Goal: Find specific page/section: Find specific page/section

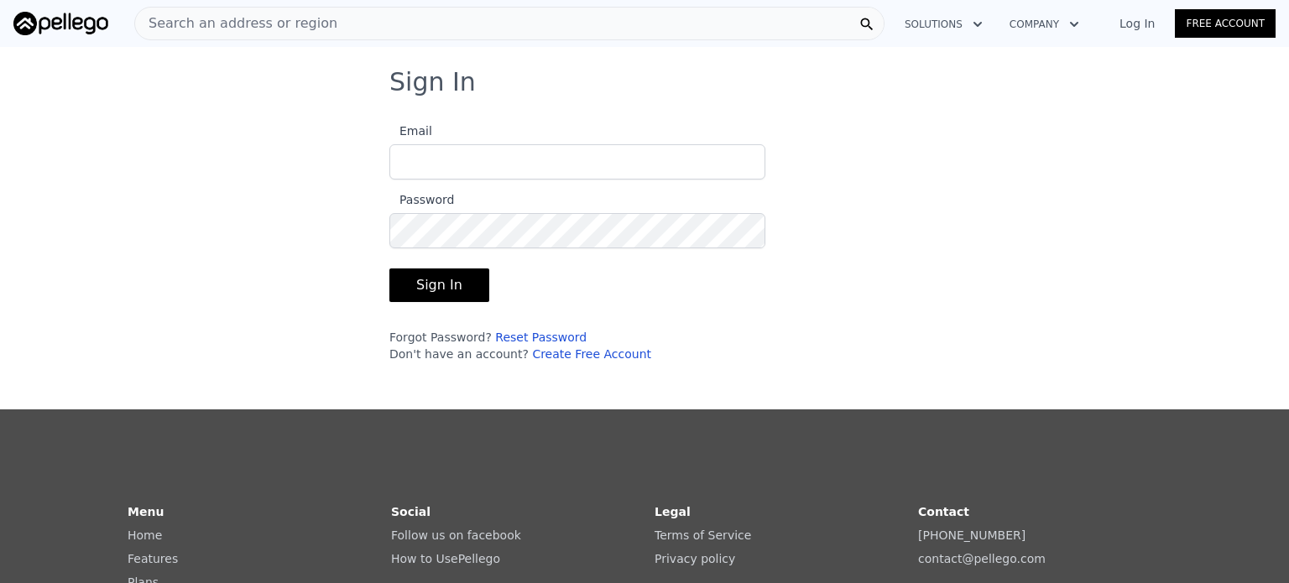
type input "[EMAIL_ADDRESS][DOMAIN_NAME]"
click at [454, 285] on button "Sign In" at bounding box center [439, 286] width 100 height 34
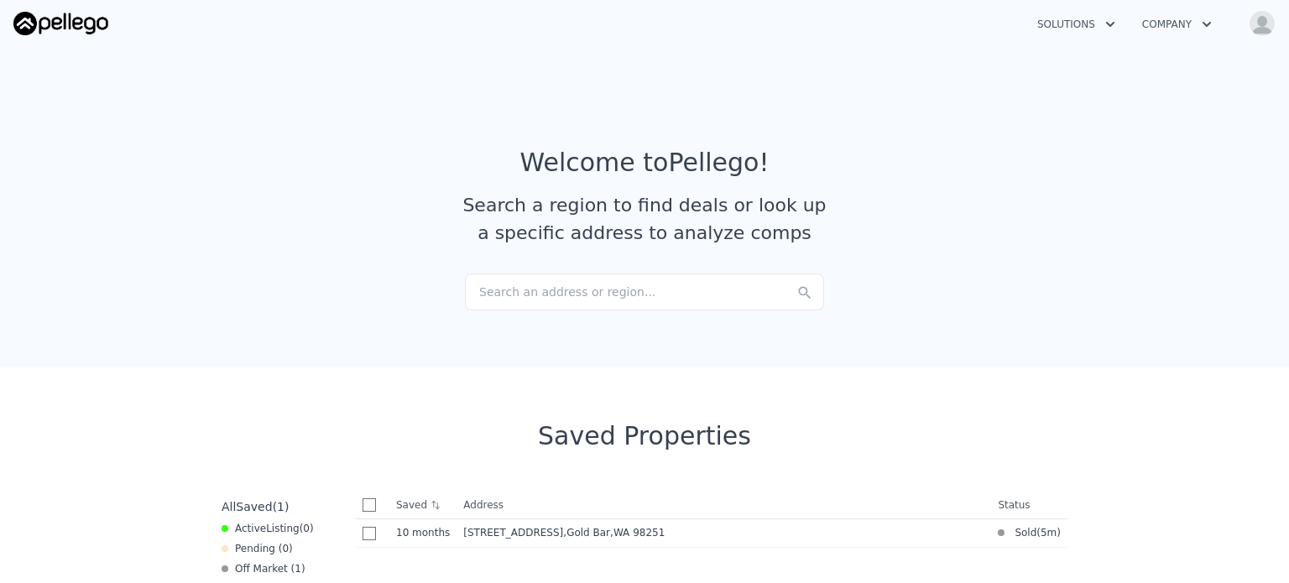
click at [492, 295] on div "Search an address or region..." at bounding box center [644, 292] width 359 height 37
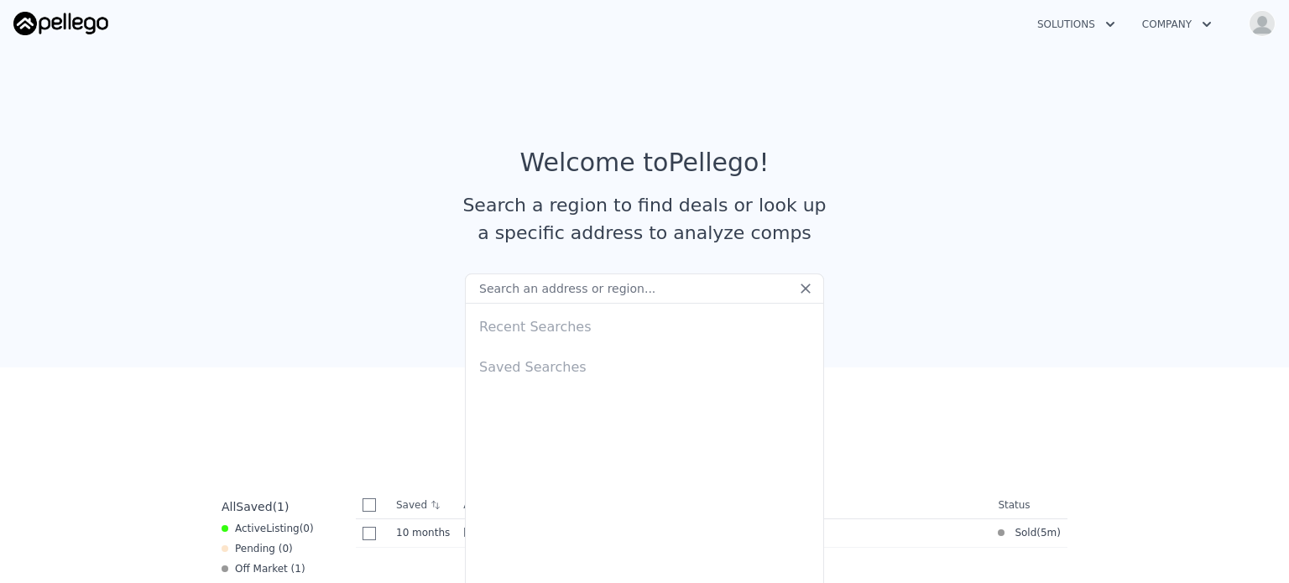
type input "[STREET_ADDRESS]"
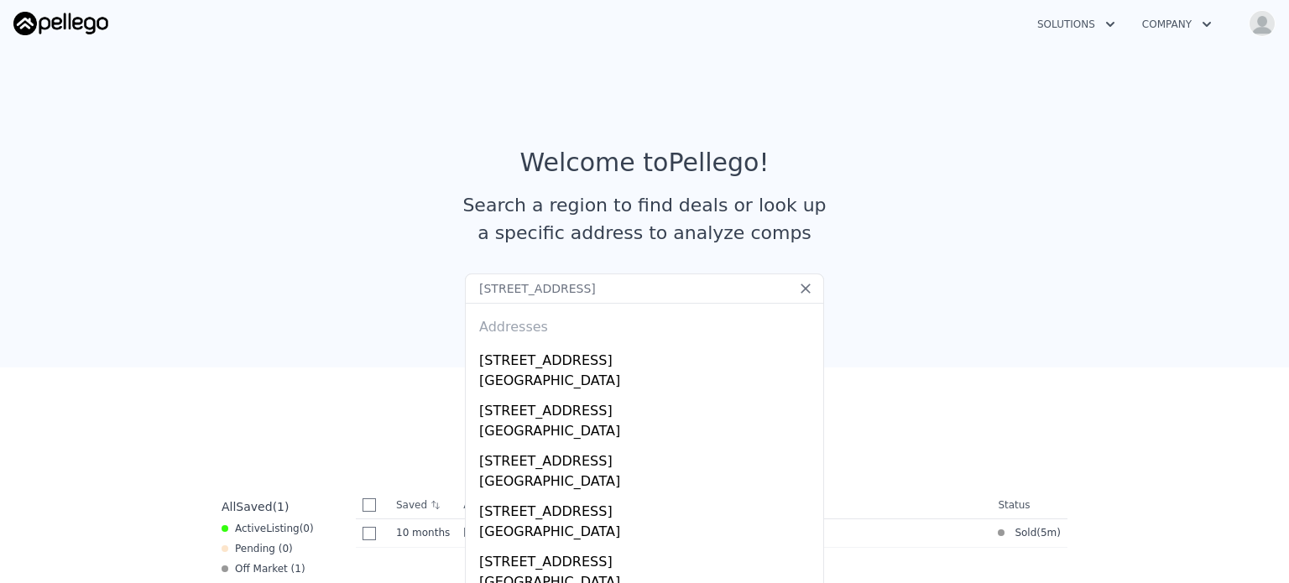
click at [554, 294] on input "[STREET_ADDRESS]" at bounding box center [644, 289] width 359 height 30
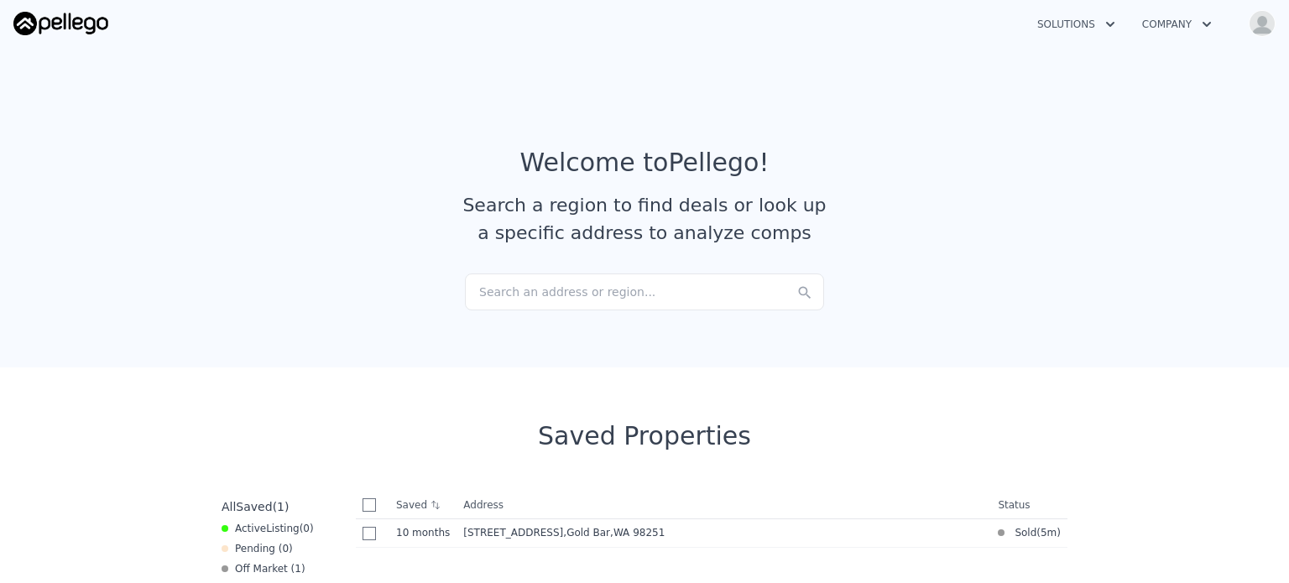
click at [758, 253] on article "Welcome to Pellego ! Search a region to find deals or look up a specific addres…" at bounding box center [644, 211] width 1074 height 126
click at [729, 283] on div "Search an address or region..." at bounding box center [644, 292] width 359 height 37
